Goal: Information Seeking & Learning: Learn about a topic

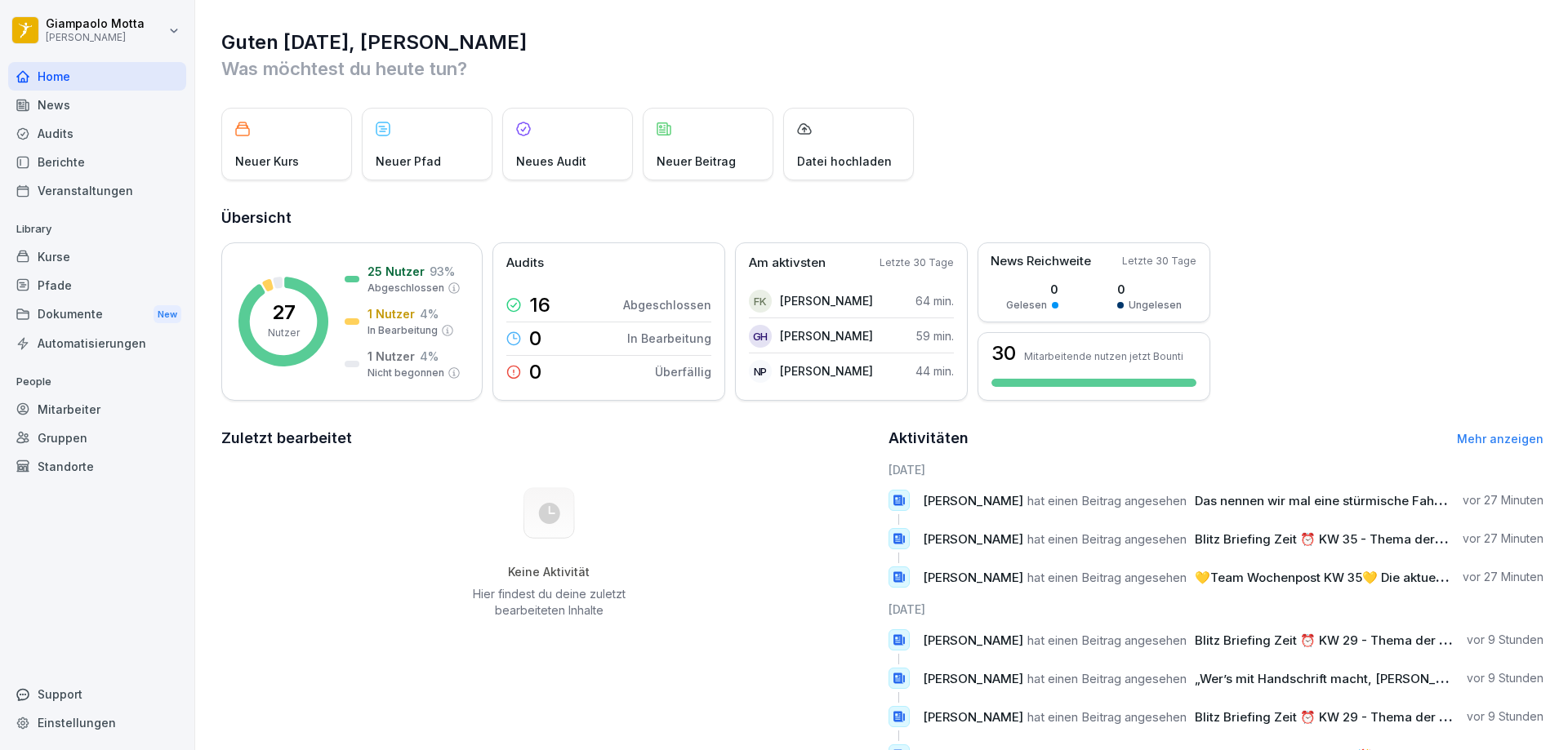
click at [96, 109] on div "News" at bounding box center [97, 105] width 178 height 28
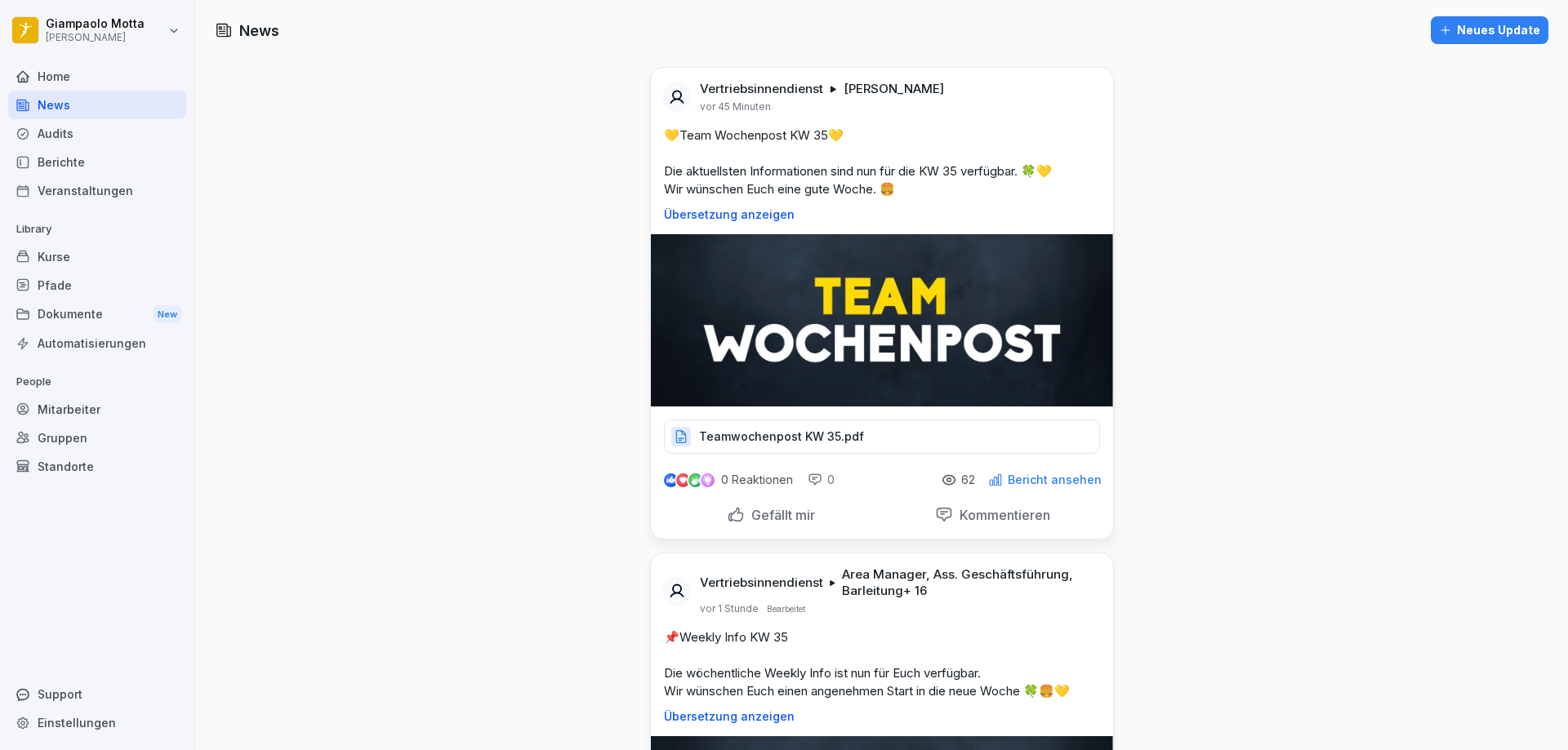
click at [109, 154] on div "Berichte" at bounding box center [97, 162] width 178 height 28
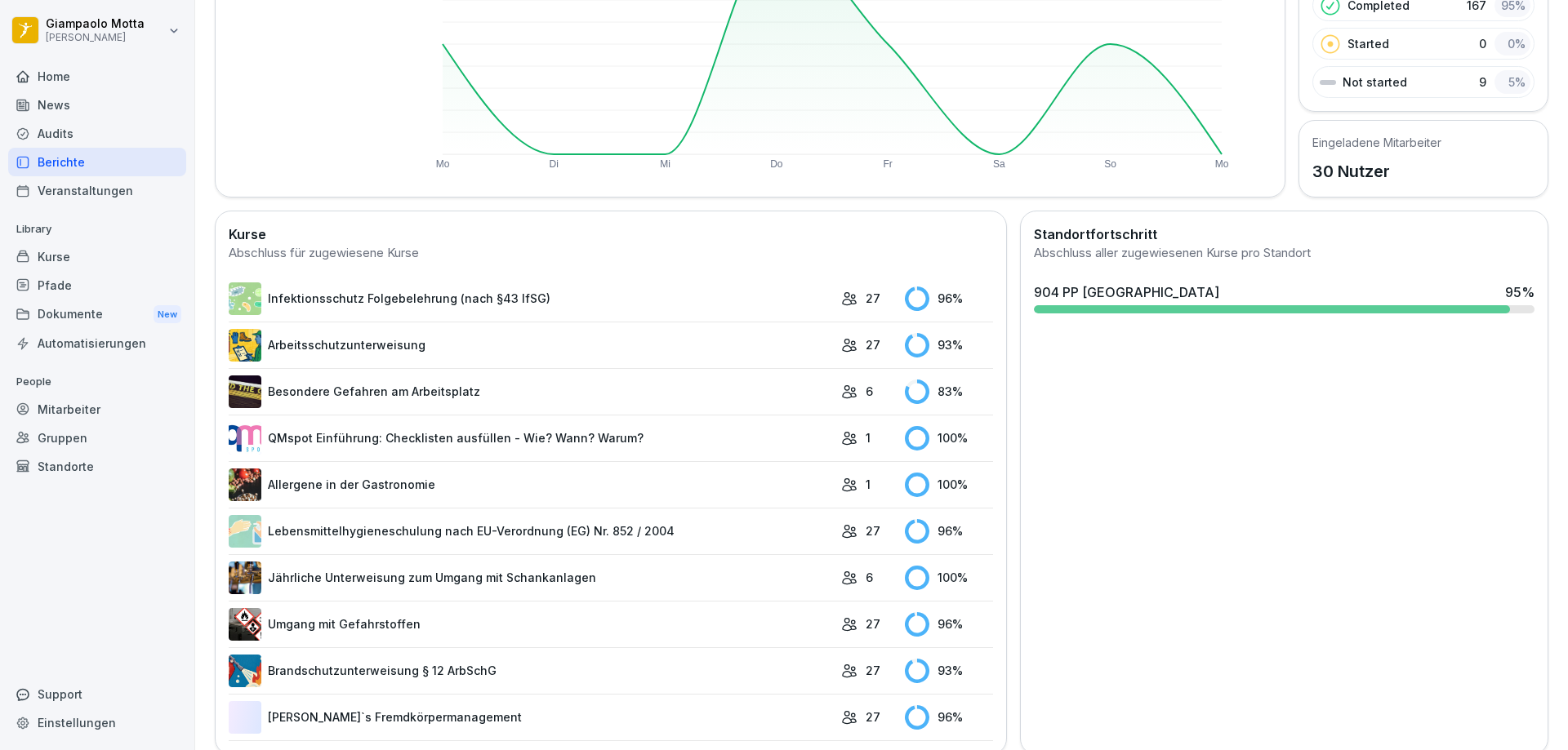
scroll to position [294, 0]
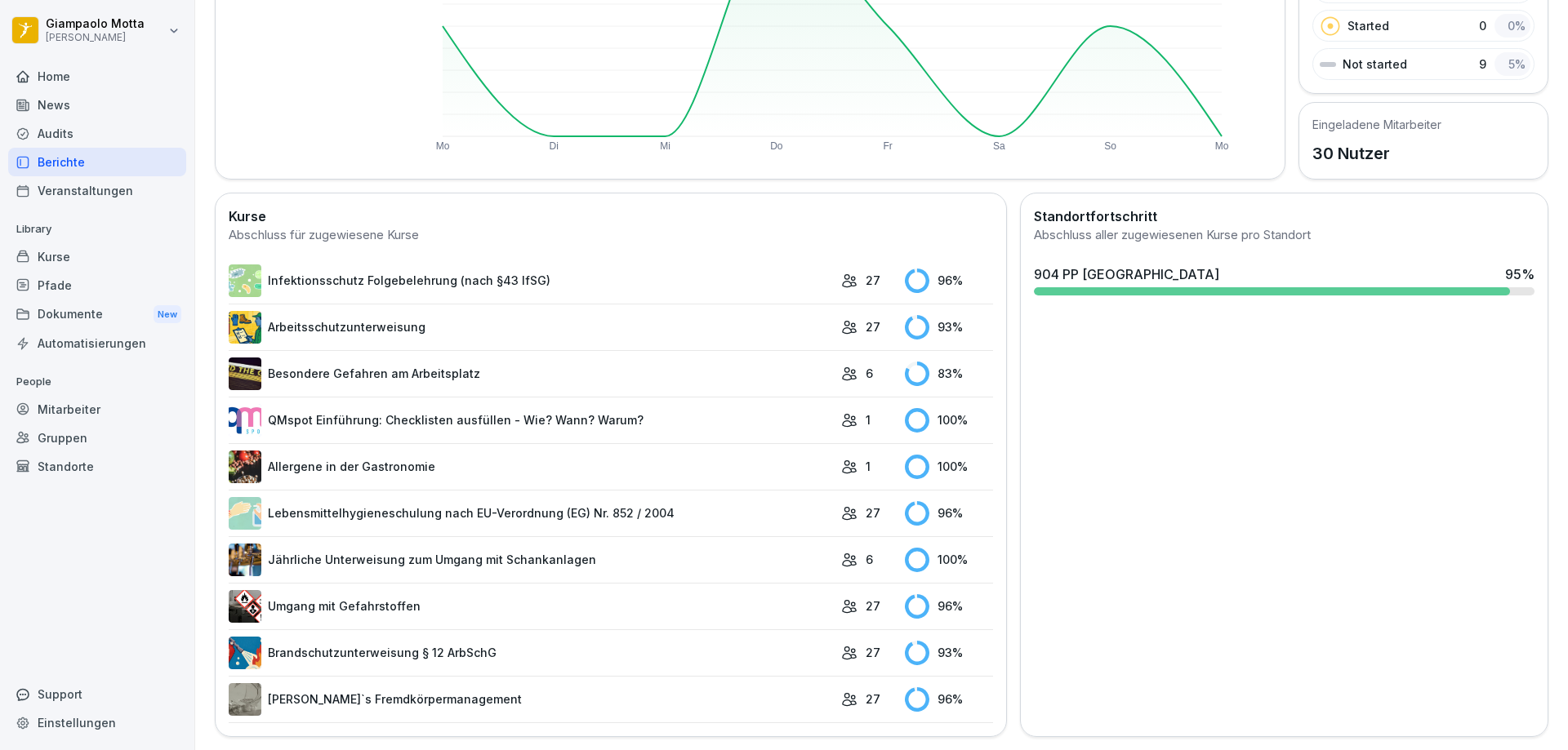
click at [650, 264] on link "Infektionsschutz Folgebelehrung (nach §43 IfSG)" at bounding box center [531, 280] width 605 height 32
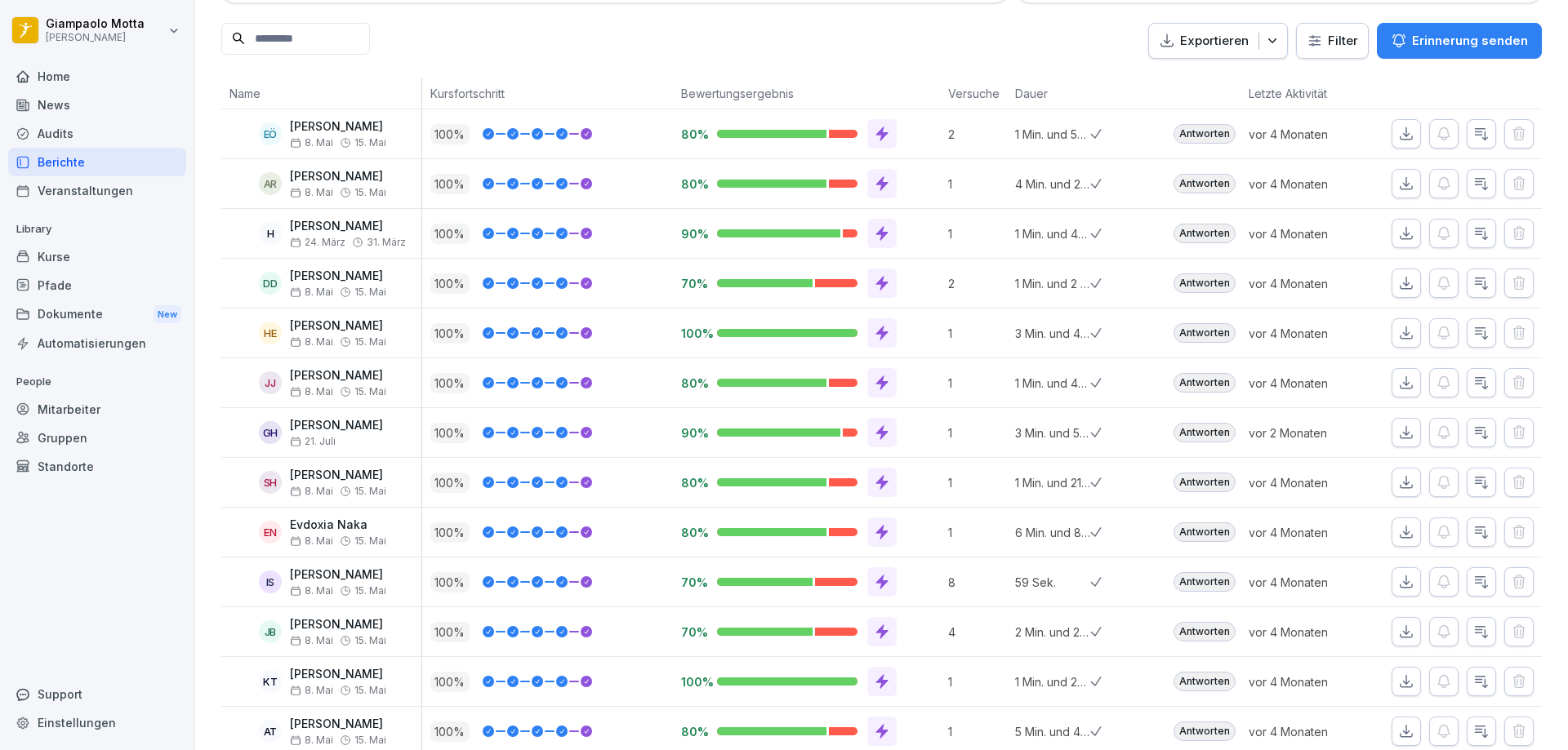
scroll to position [49, 0]
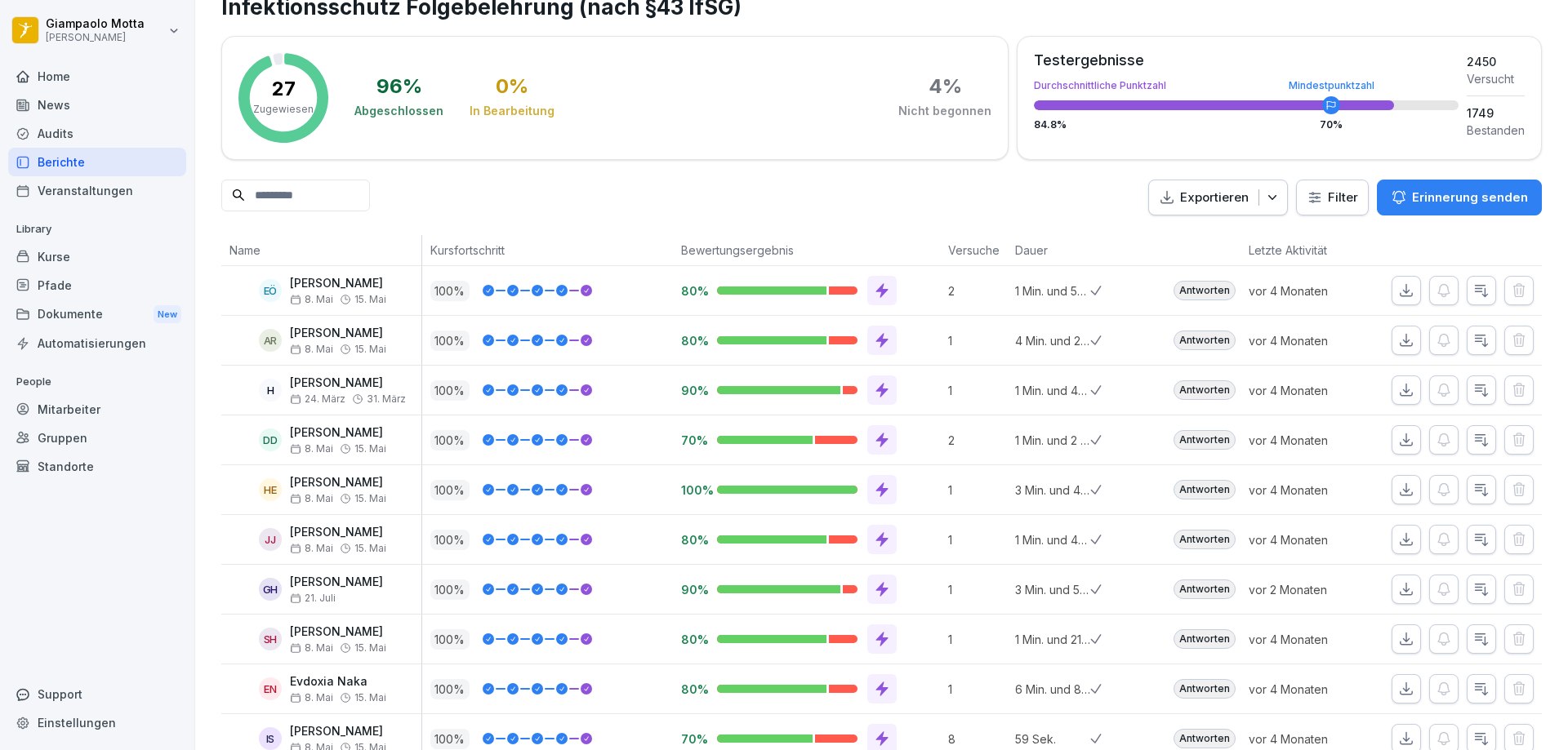
click at [69, 105] on div "News" at bounding box center [97, 105] width 178 height 28
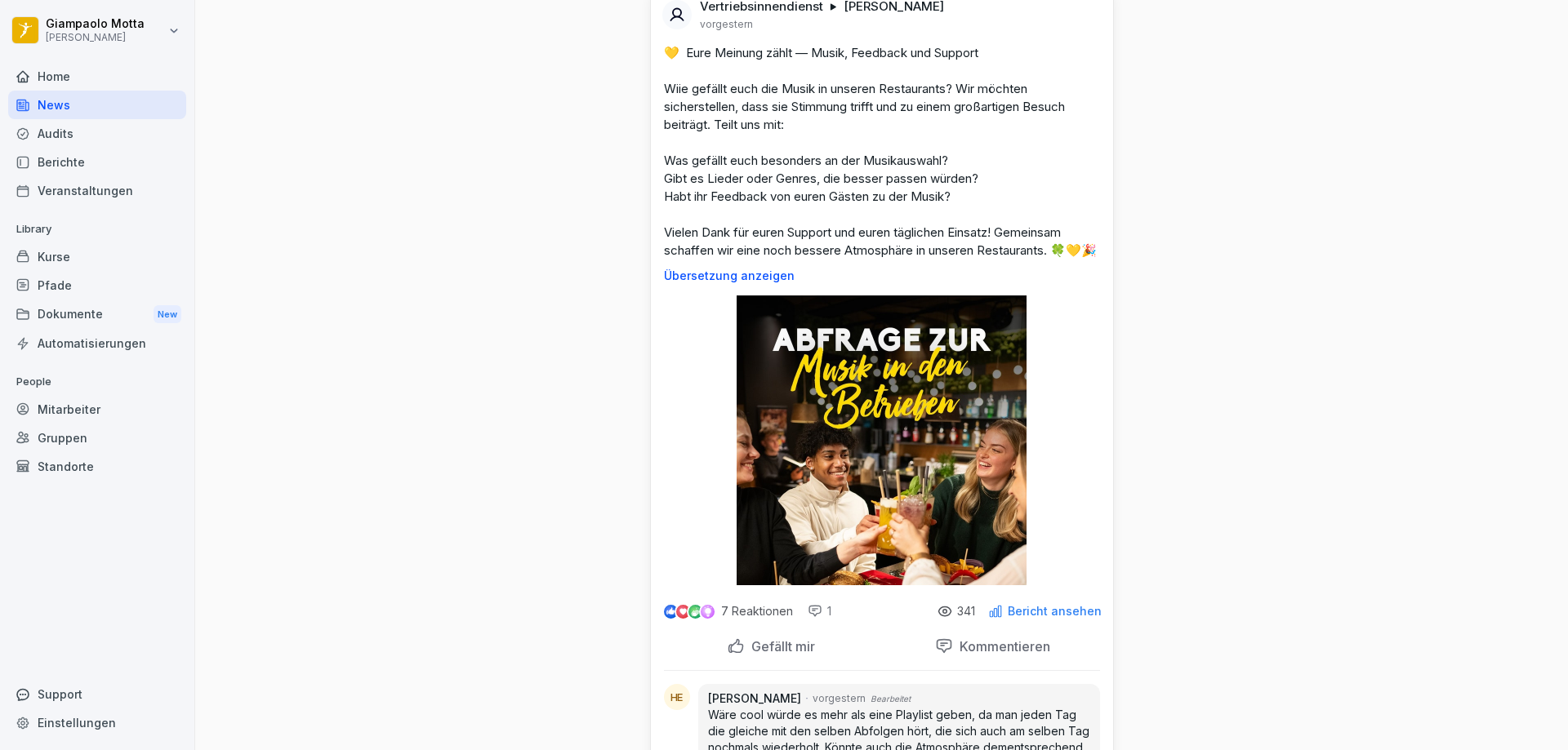
scroll to position [3021, 0]
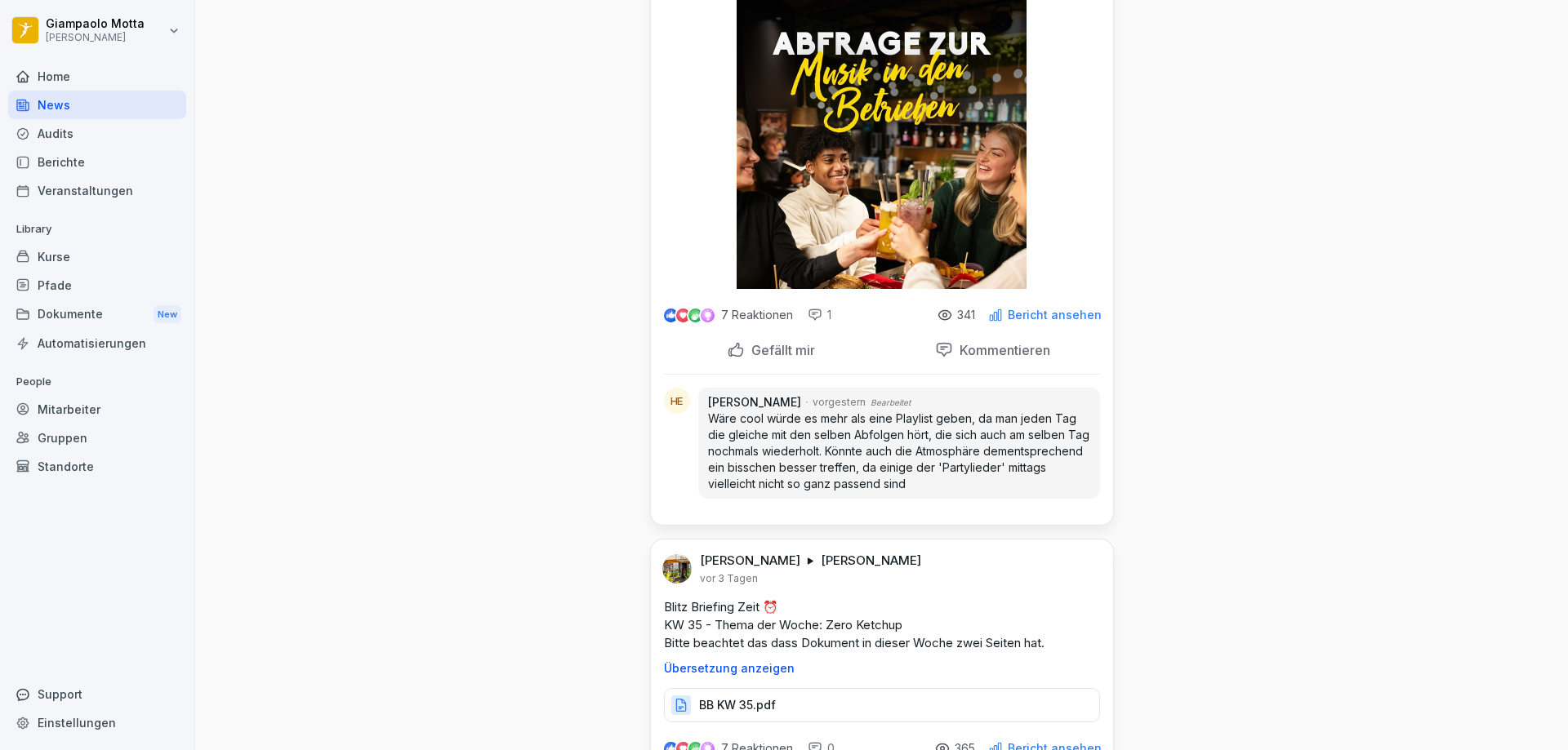
click at [814, 473] on p "Wäre cool würde es mehr als eine Playlist geben, da man jeden Tag die gleiche m…" at bounding box center [899, 451] width 383 height 81
click at [1036, 358] on p "Kommentieren" at bounding box center [1002, 350] width 97 height 17
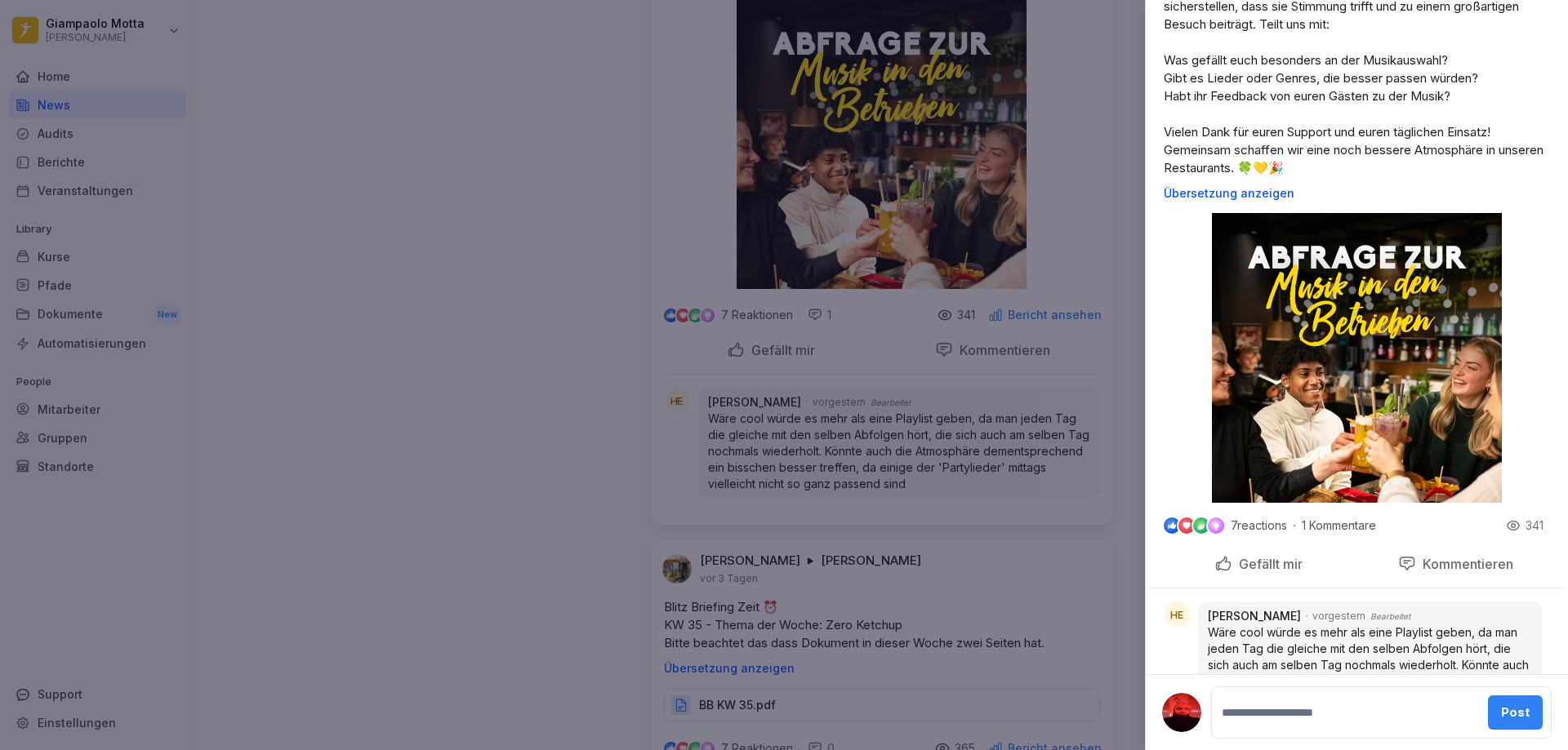
scroll to position [244, 0]
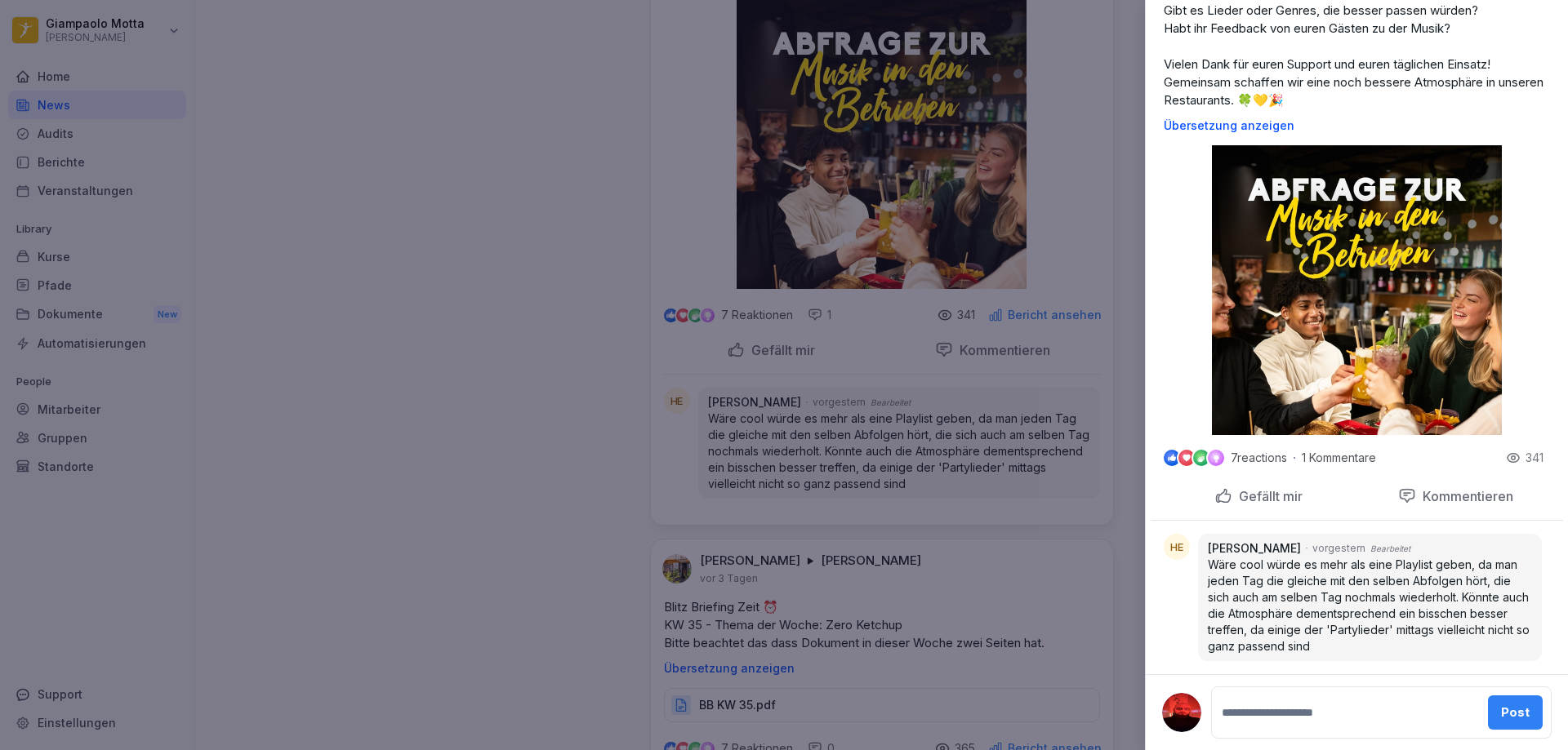
click at [1457, 561] on p "Wäre cool würde es mehr als eine Playlist geben, da man jeden Tag die gleiche m…" at bounding box center [1370, 606] width 324 height 98
click at [1021, 521] on div at bounding box center [784, 375] width 1568 height 750
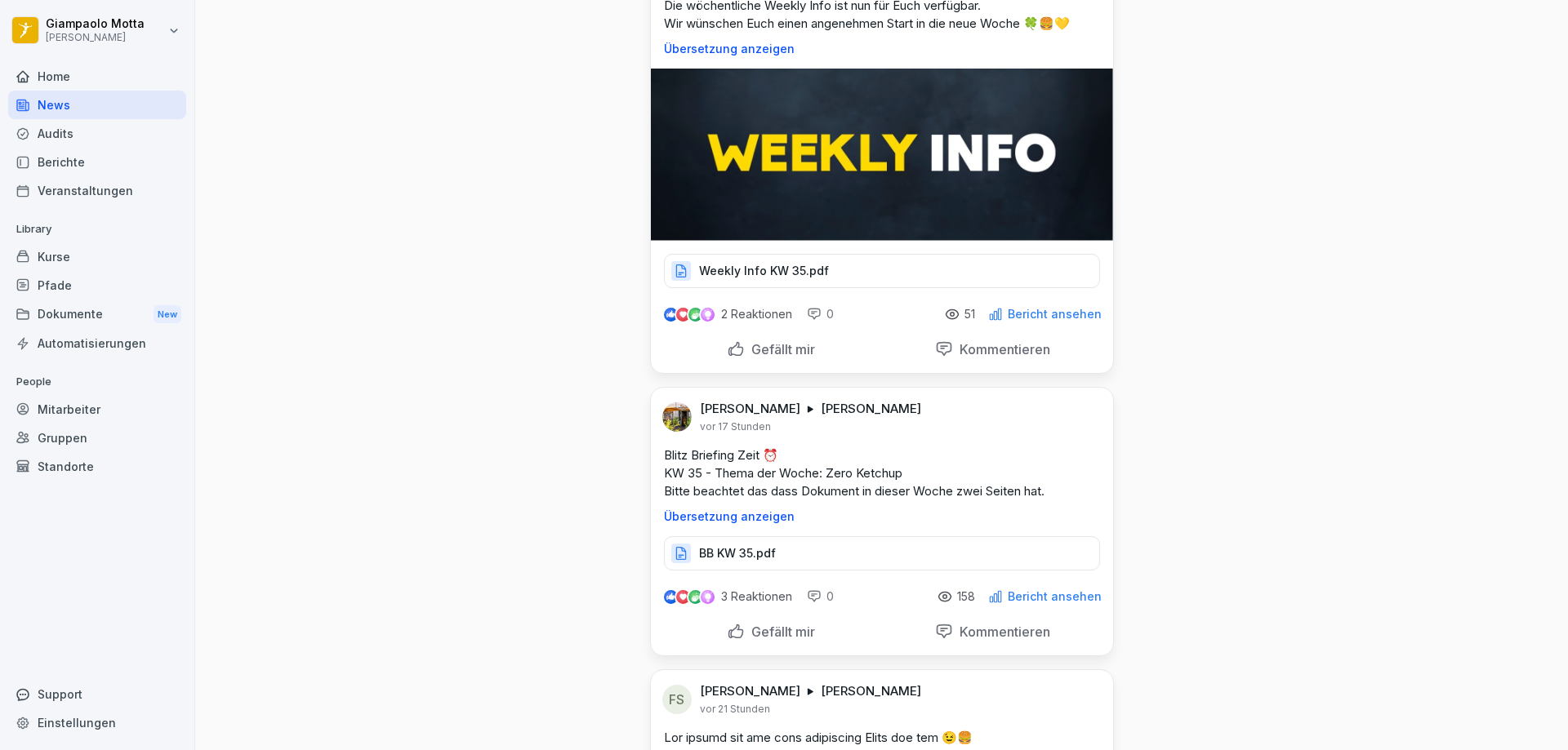
scroll to position [490, 0]
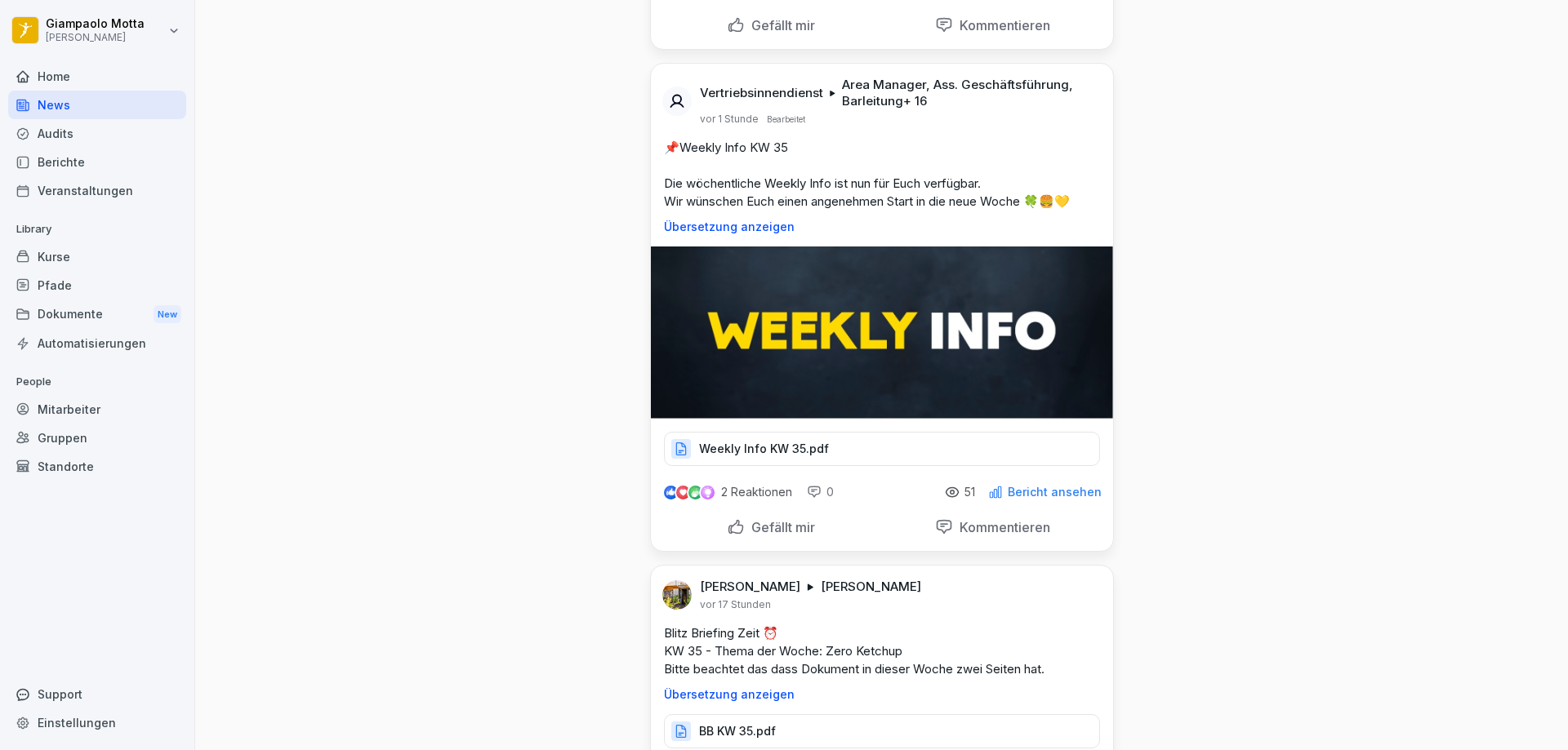
click at [804, 447] on p "Weekly Info KW 35.pdf" at bounding box center [764, 449] width 130 height 17
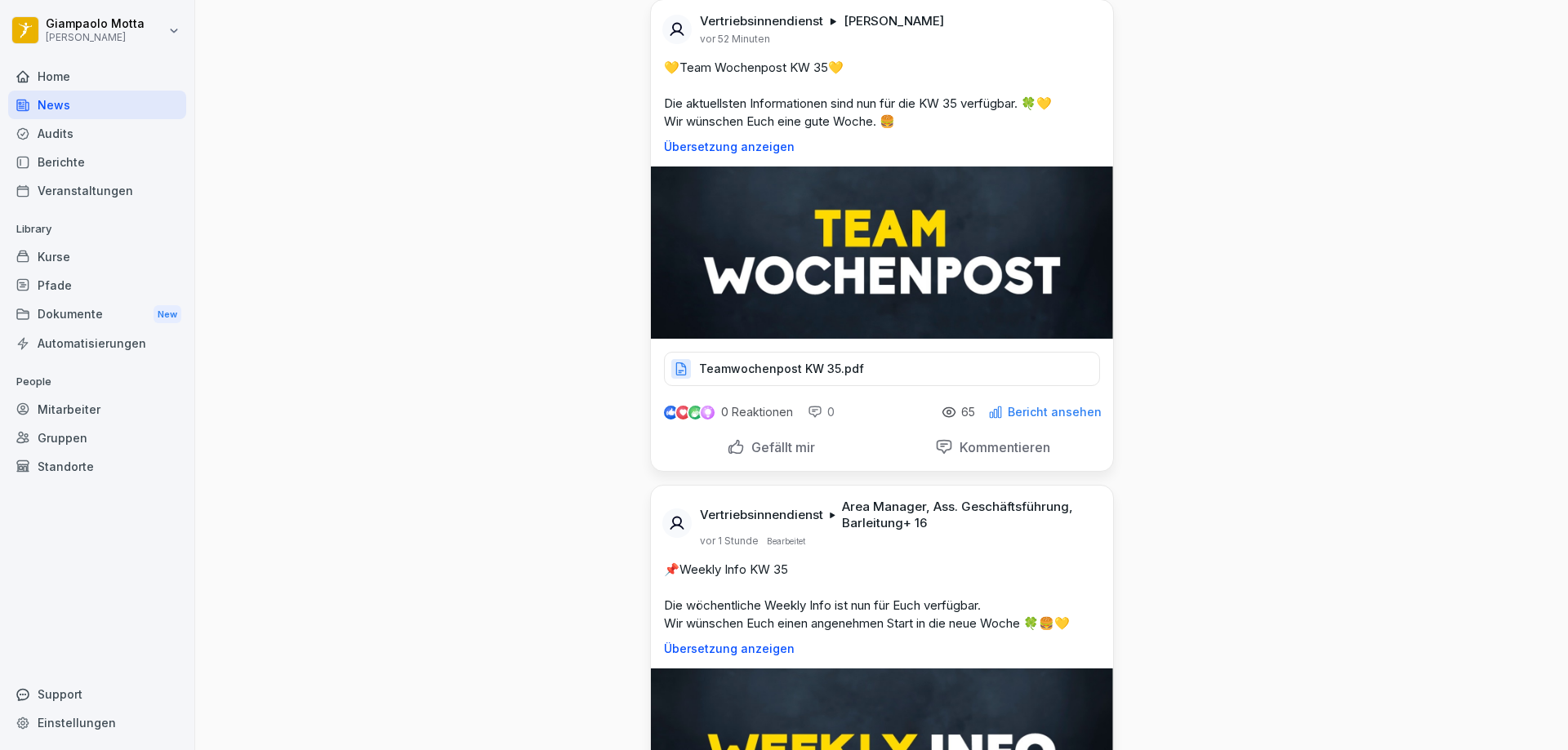
scroll to position [0, 0]
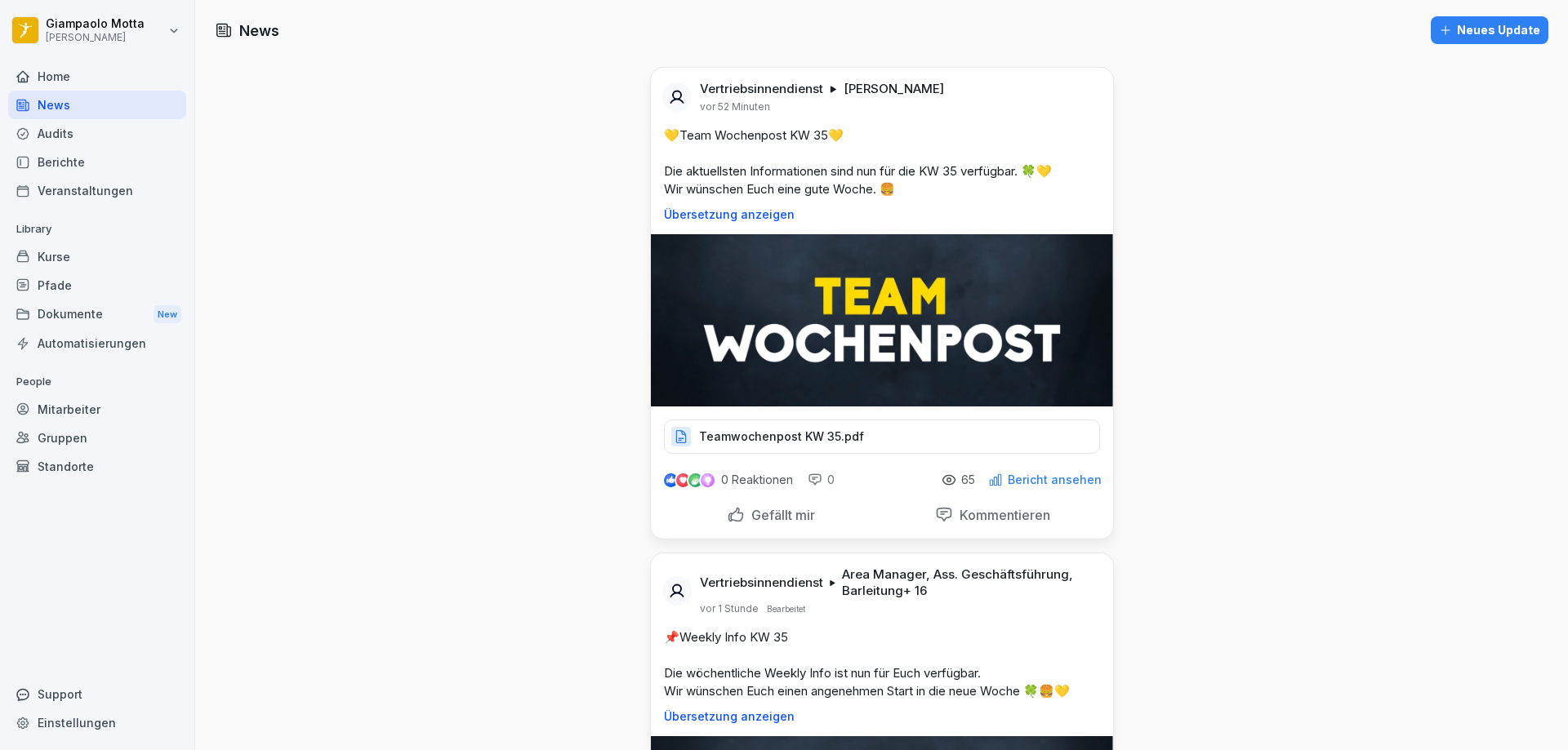
click at [109, 140] on div "Audits" at bounding box center [97, 133] width 178 height 28
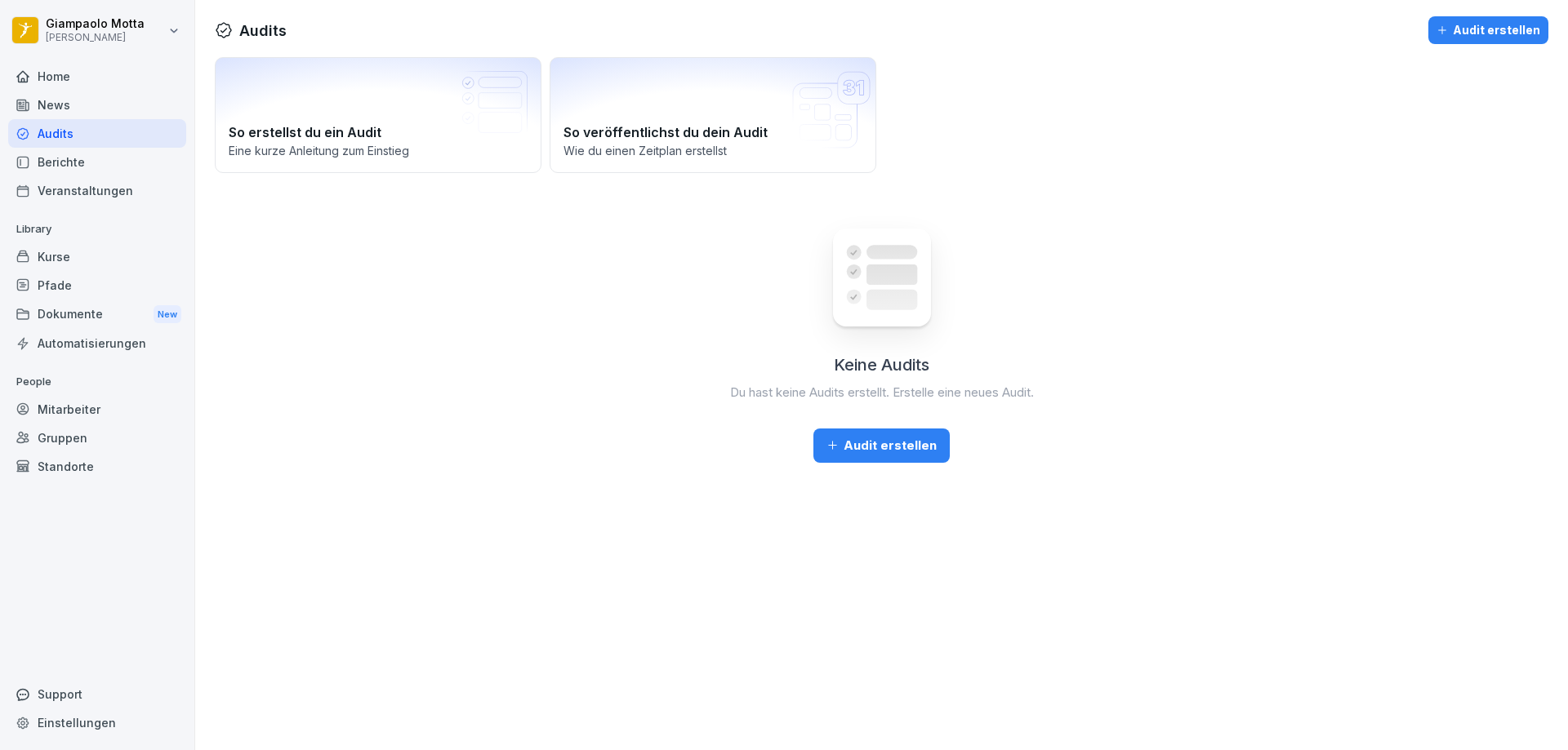
click at [111, 323] on div "Dokumente New" at bounding box center [97, 314] width 178 height 30
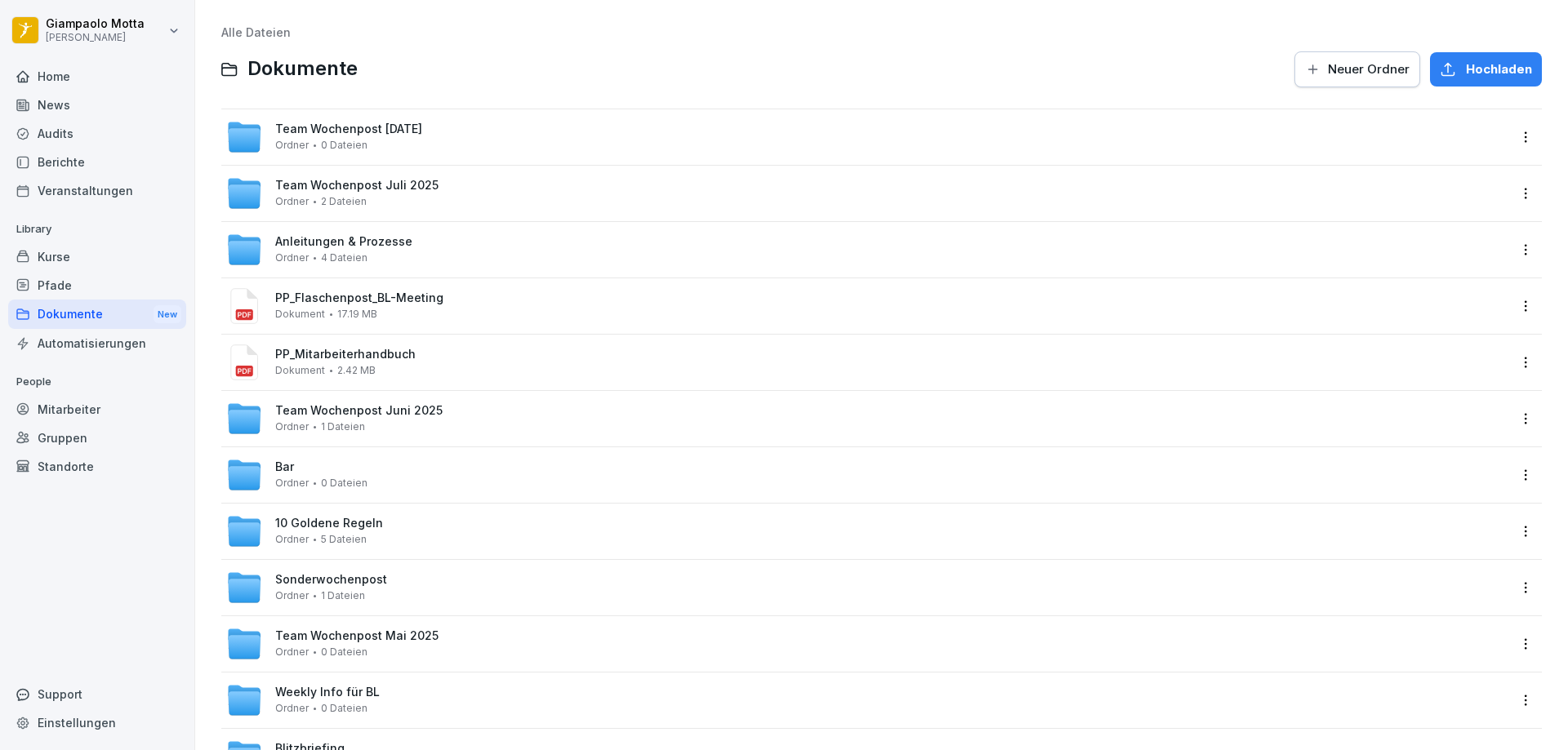
click at [98, 61] on div at bounding box center [97, 57] width 178 height 10
click at [111, 84] on div "Home" at bounding box center [97, 76] width 178 height 28
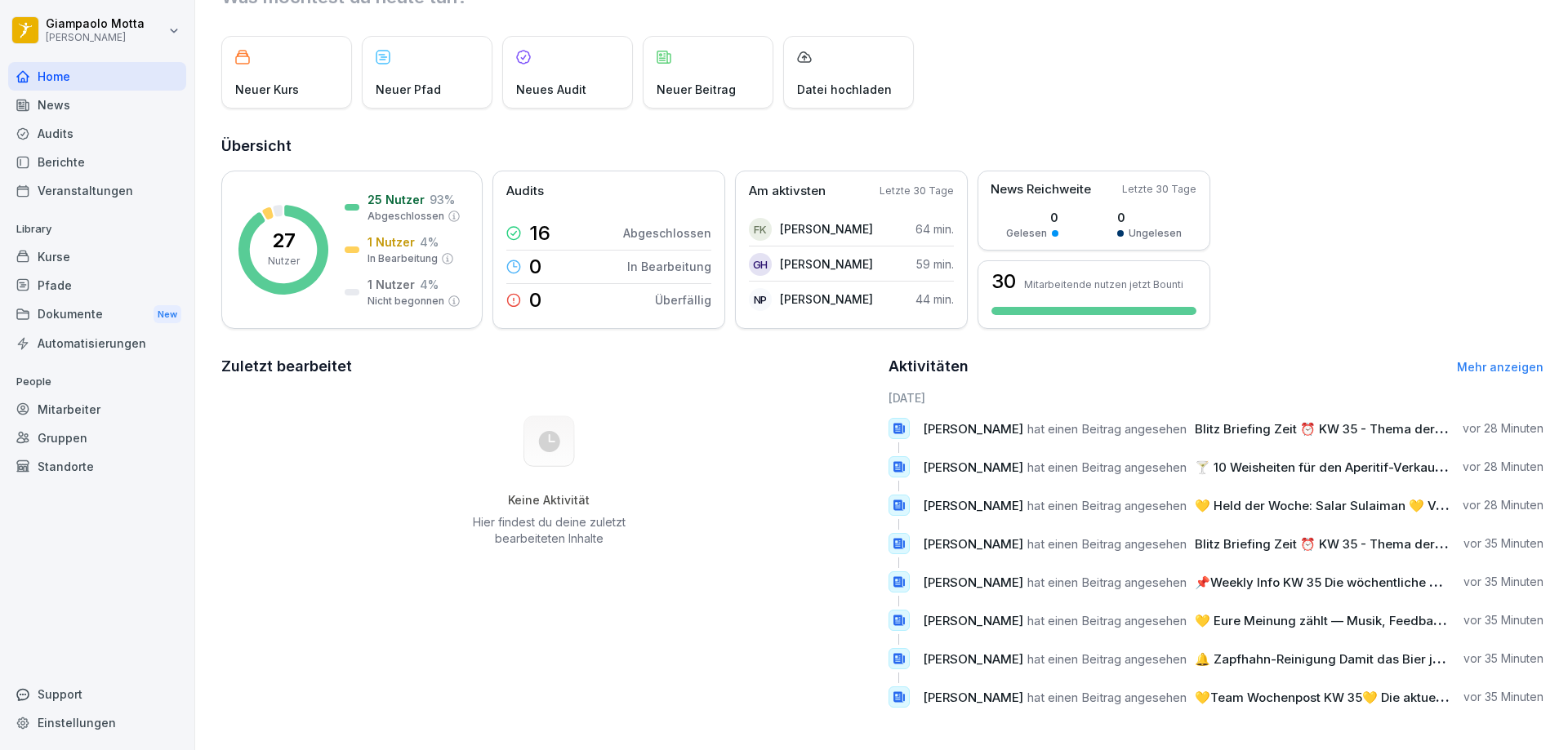
scroll to position [84, 0]
click at [1529, 363] on div "Aktivitäten Mehr anzeigen" at bounding box center [1216, 366] width 655 height 22
click at [1516, 355] on div "Aktivitäten Mehr anzeigen" at bounding box center [1216, 366] width 655 height 22
click at [1513, 360] on link "Mehr anzeigen" at bounding box center [1501, 367] width 87 height 14
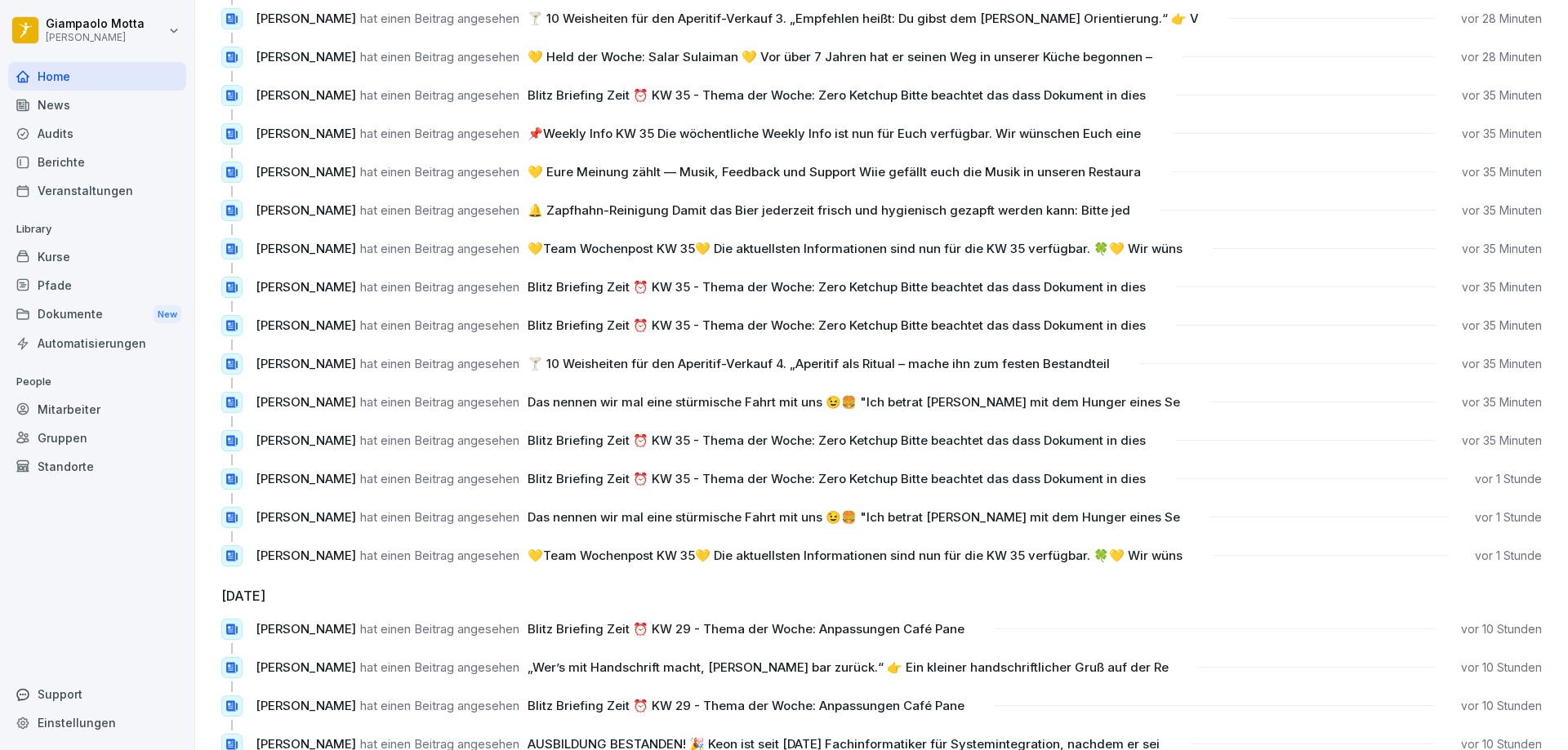
scroll to position [53, 0]
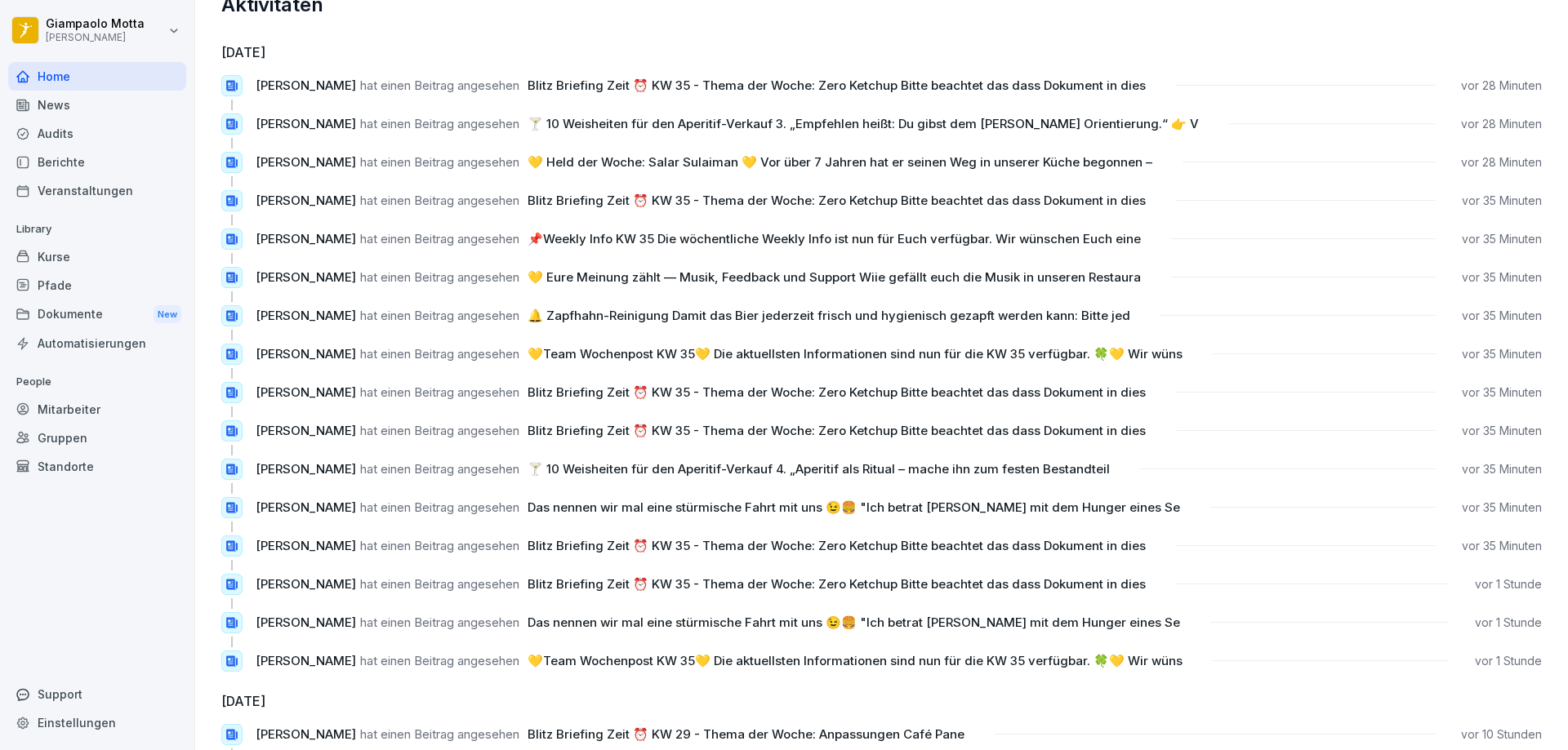
click at [117, 68] on div "Home" at bounding box center [97, 76] width 178 height 28
